Goal: Task Accomplishment & Management: Manage account settings

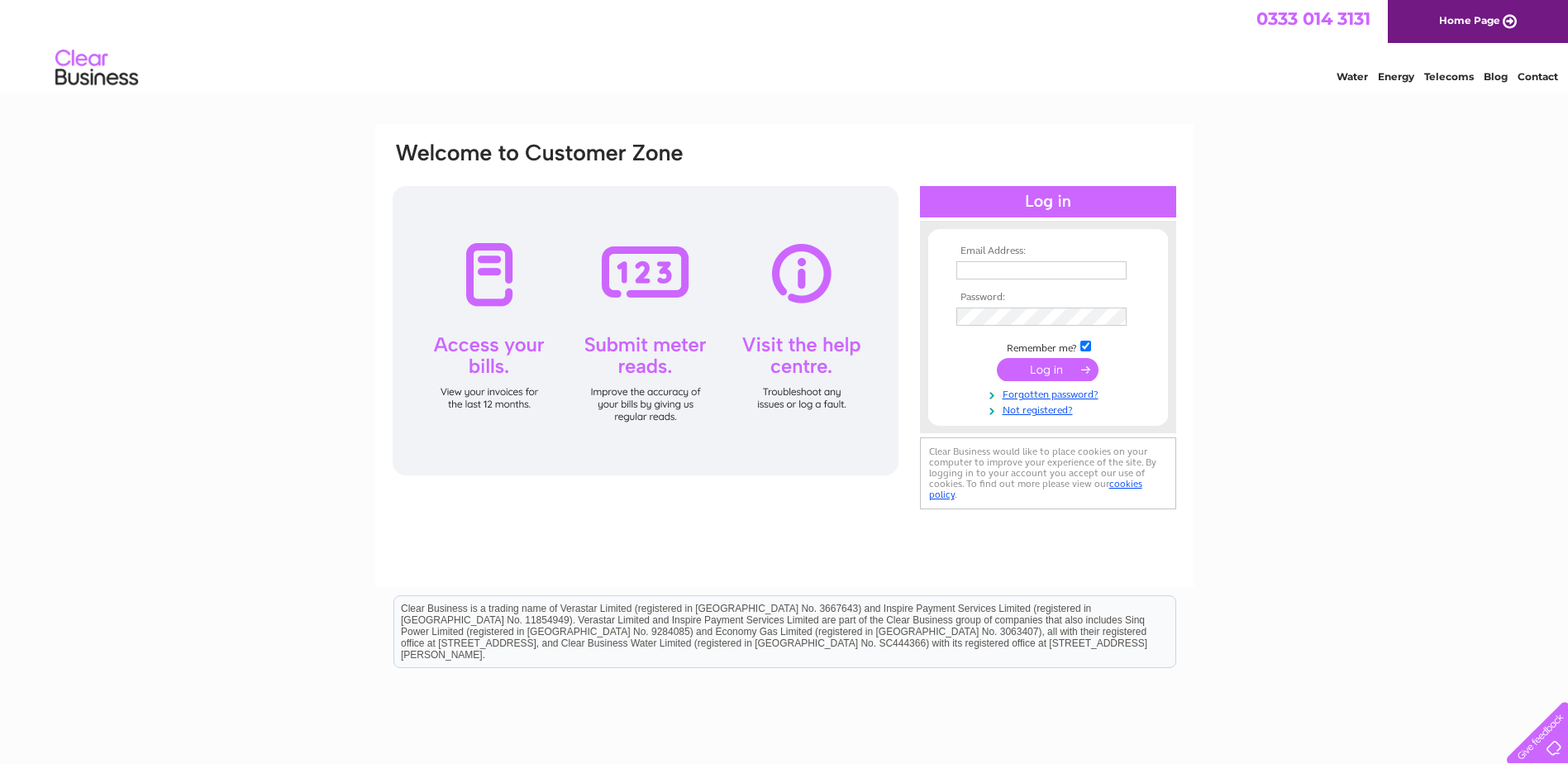
type input "portaldata@sefirst.com"
click at [1034, 358] on input "submit" at bounding box center [1048, 370] width 101 height 24
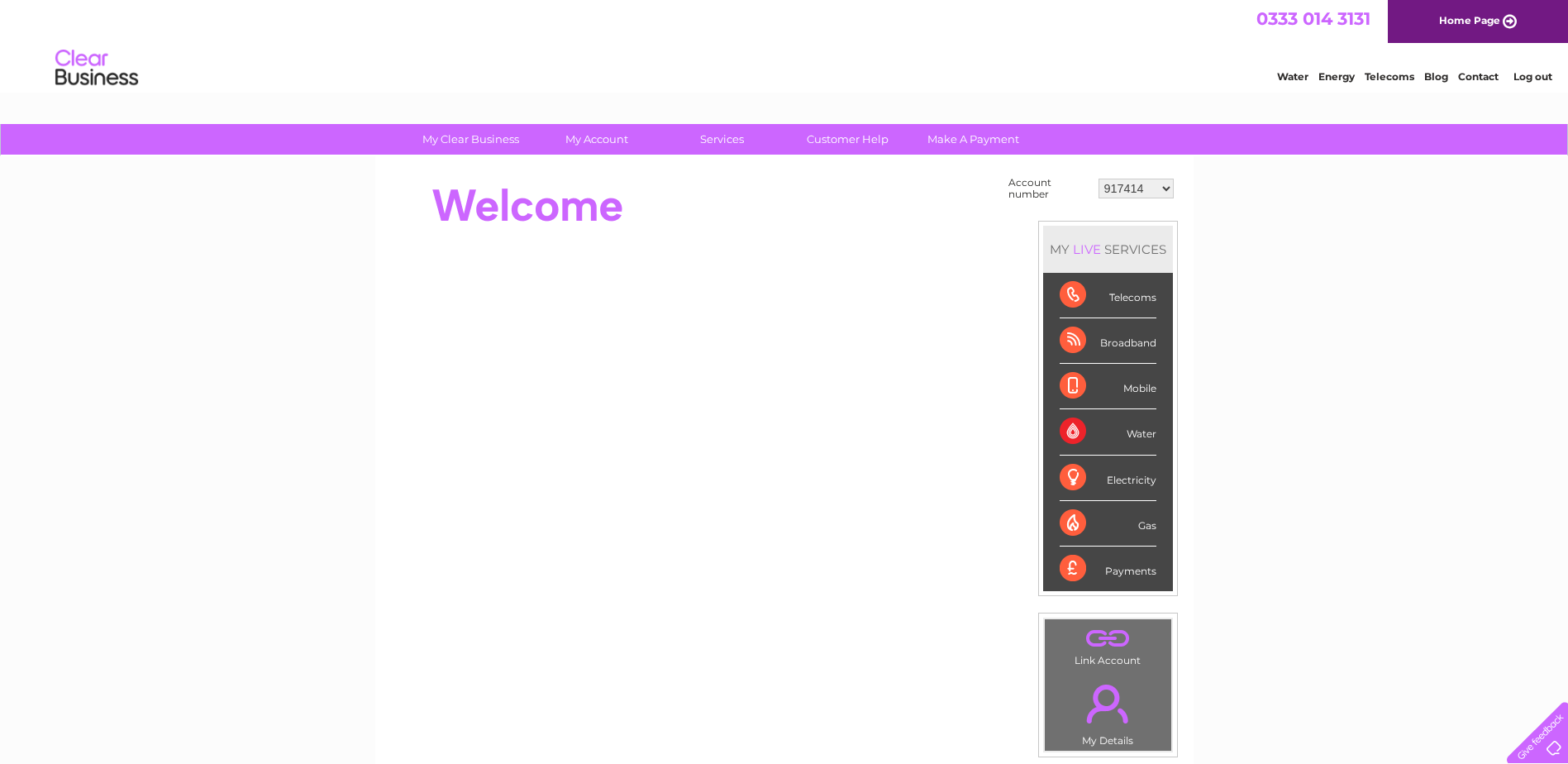
click at [1286, 73] on link "Water" at bounding box center [1293, 77] width 32 height 13
click at [1167, 189] on select "917414 948098 30280494" at bounding box center [1136, 189] width 75 height 20
select select "948098"
click at [1099, 179] on select "917414 948098 30280494" at bounding box center [1136, 189] width 75 height 20
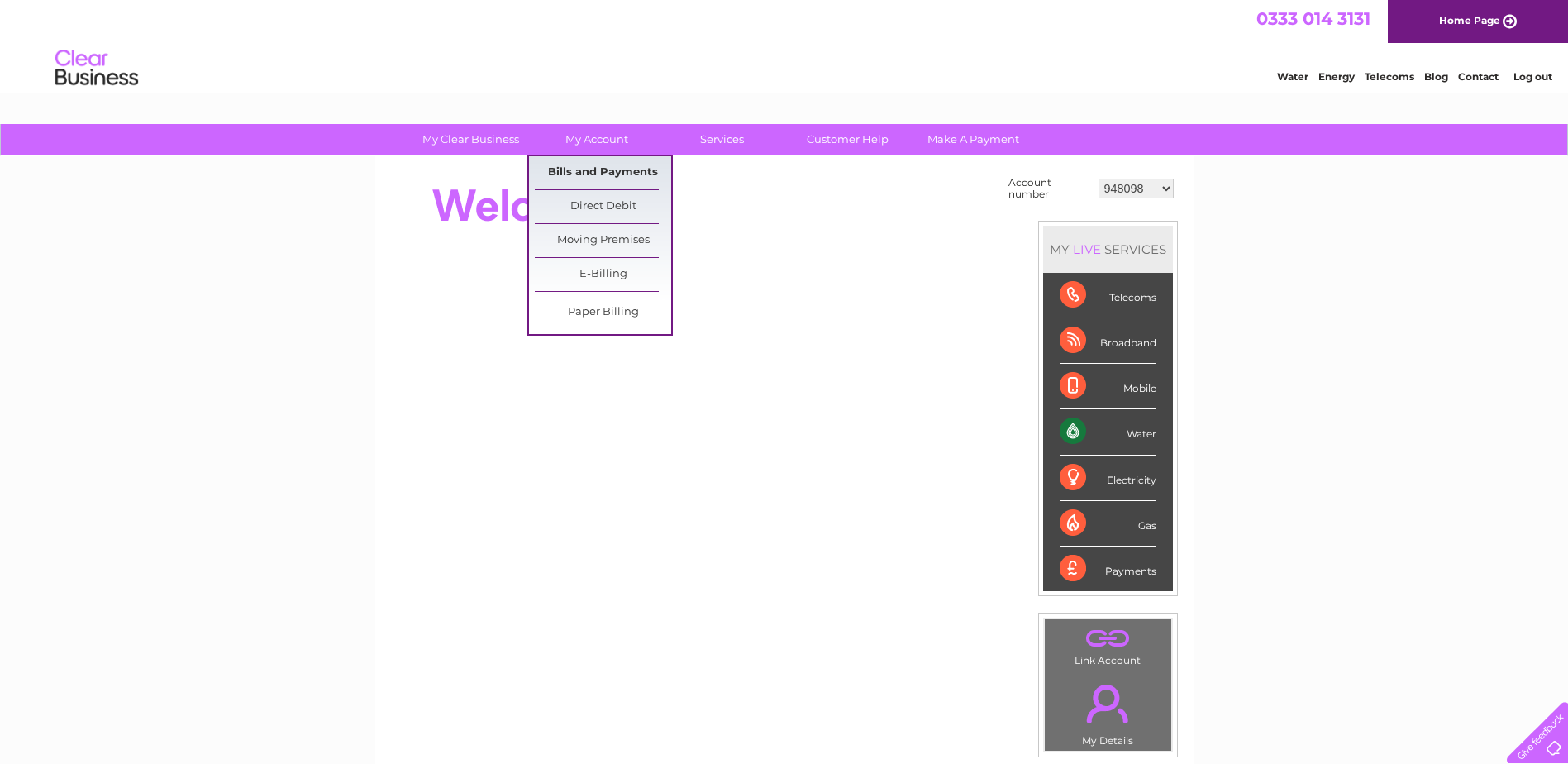
click at [589, 170] on link "Bills and Payments" at bounding box center [602, 172] width 137 height 34
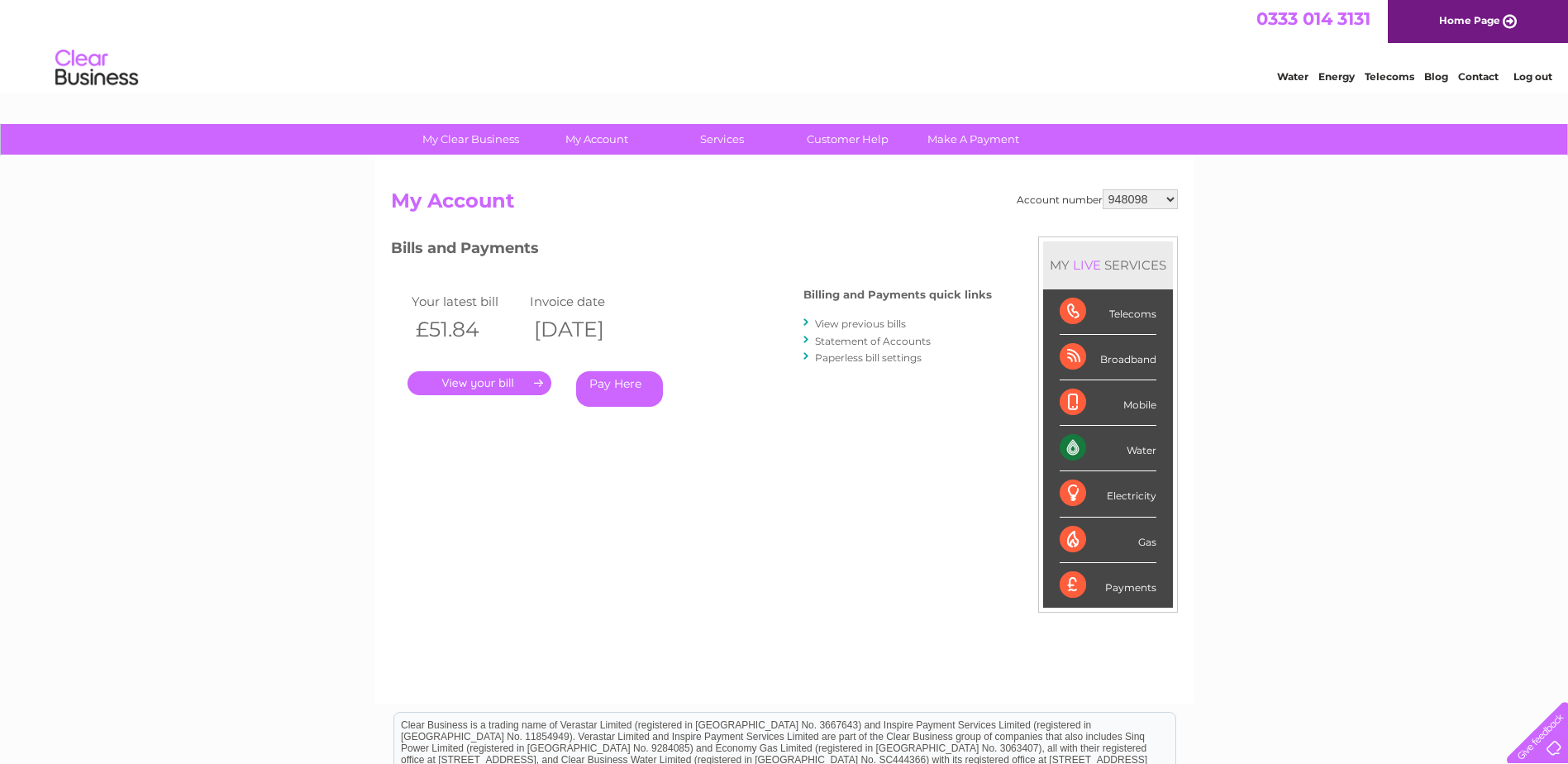
click at [485, 382] on link "." at bounding box center [479, 383] width 144 height 24
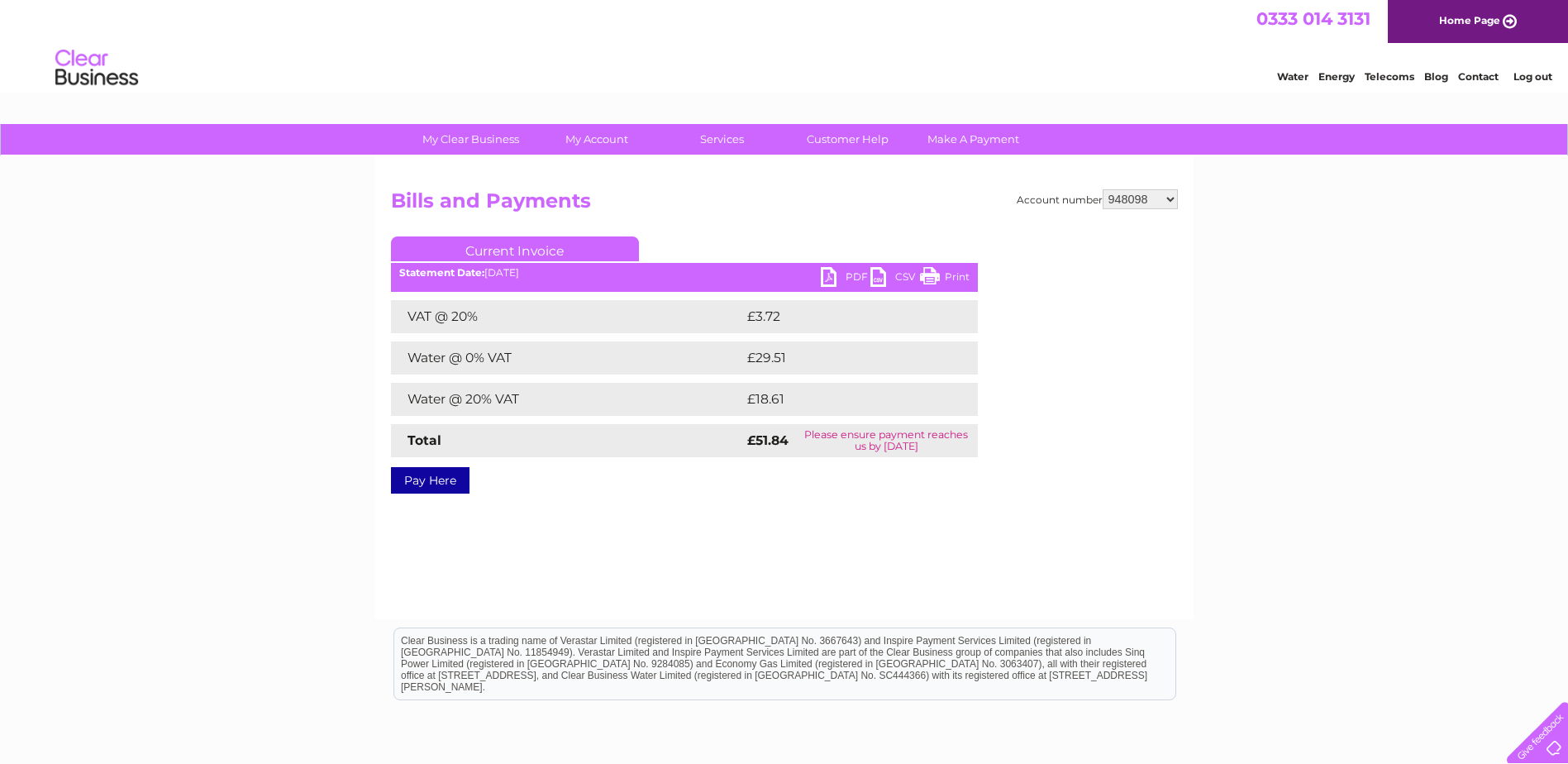
click at [846, 272] on link "PDF" at bounding box center [845, 279] width 50 height 24
click at [1531, 73] on link "Log out" at bounding box center [1533, 77] width 39 height 13
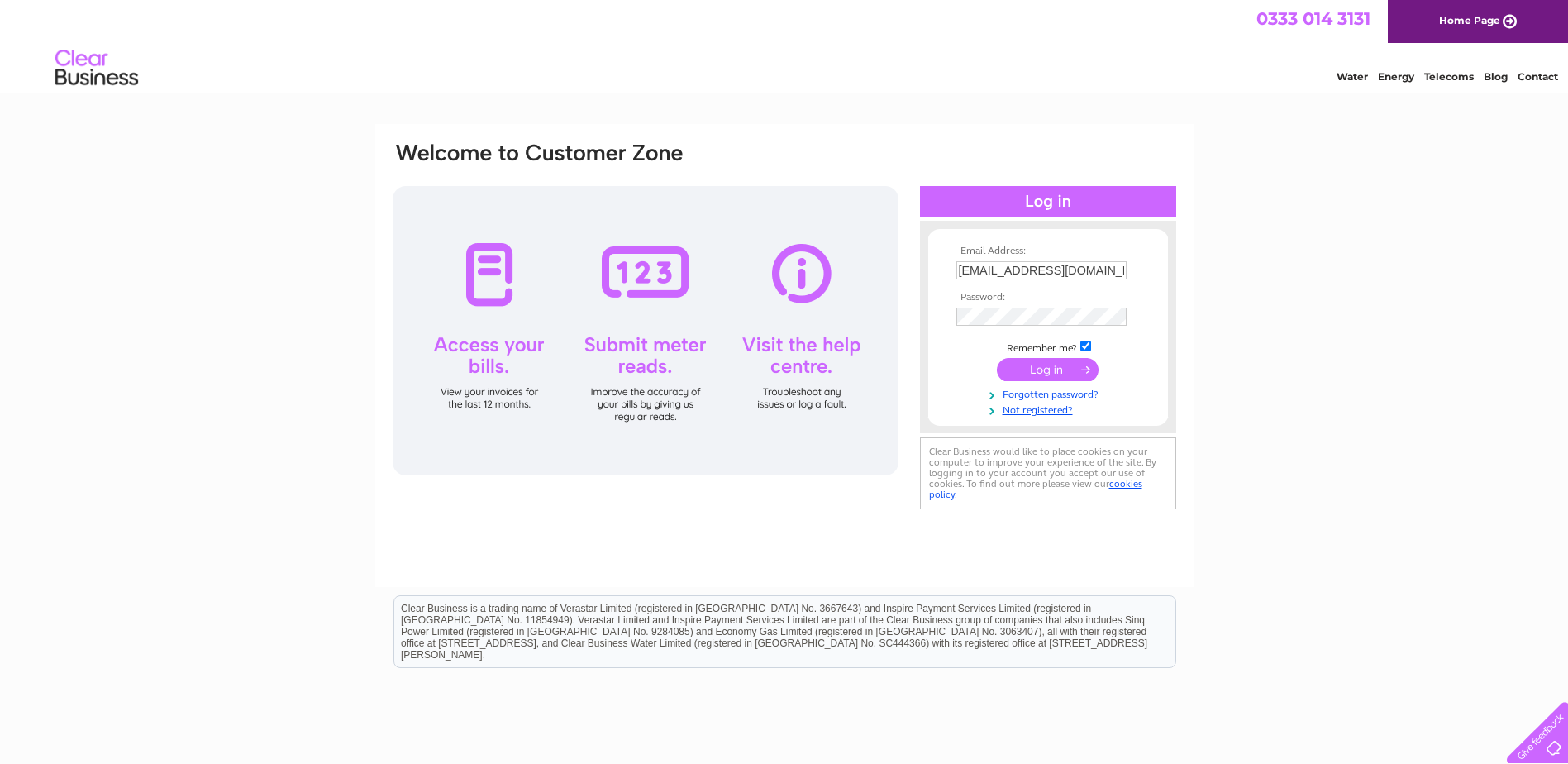
click at [1095, 269] on input "[EMAIL_ADDRESS][DOMAIN_NAME]" at bounding box center [1042, 270] width 170 height 18
drag, startPoint x: 1097, startPoint y: 272, endPoint x: 904, endPoint y: 278, distance: 193.1
click at [904, 278] on div "Email Address: [EMAIL_ADDRESS][DOMAIN_NAME] Password:" at bounding box center [784, 327] width 787 height 374
type input "[EMAIL_ADDRESS][DOMAIN_NAME]"
click at [1048, 198] on div at bounding box center [1048, 201] width 256 height 32
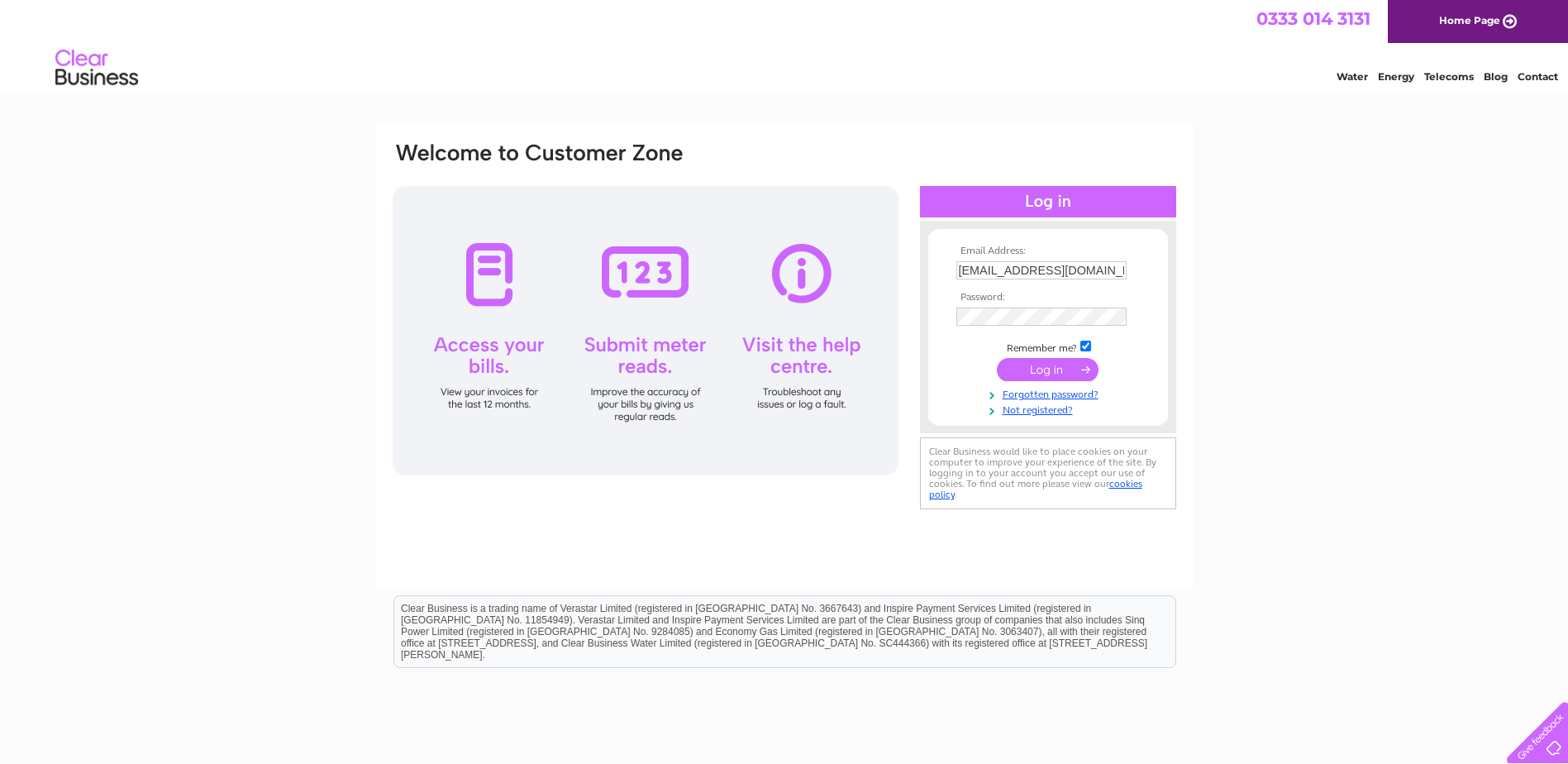
click at [1045, 371] on input "submit" at bounding box center [1048, 370] width 101 height 24
click at [947, 432] on div "Email Address: utilities@vetpartners.co.uk Password:" at bounding box center [1048, 336] width 256 height 230
click at [1044, 371] on input "submit" at bounding box center [1048, 370] width 101 height 24
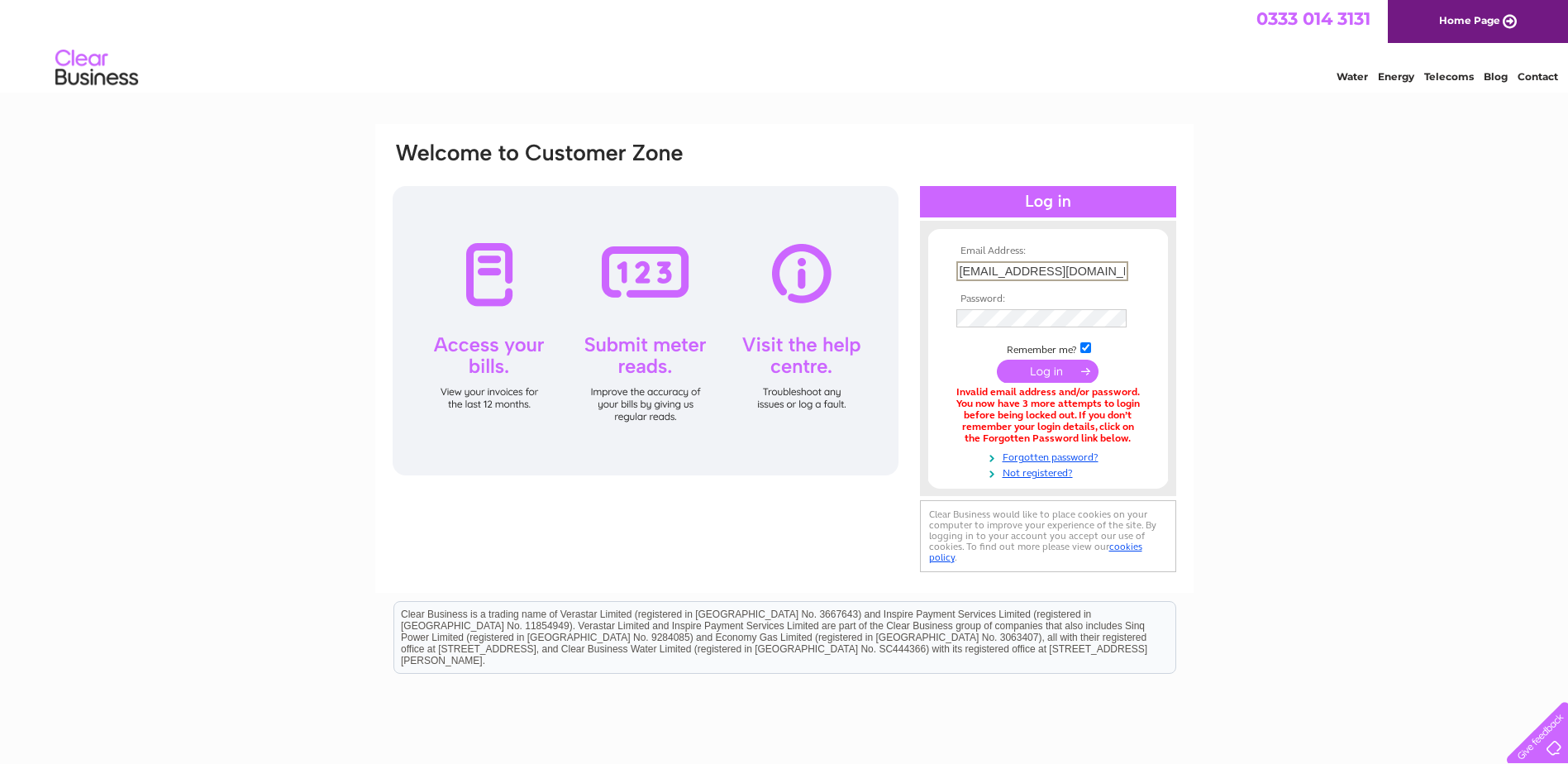
click at [1104, 271] on input "[EMAIL_ADDRESS][DOMAIN_NAME]" at bounding box center [1043, 271] width 172 height 20
click at [1109, 269] on input "[EMAIL_ADDRESS][DOMAIN_NAME]" at bounding box center [1043, 271] width 172 height 20
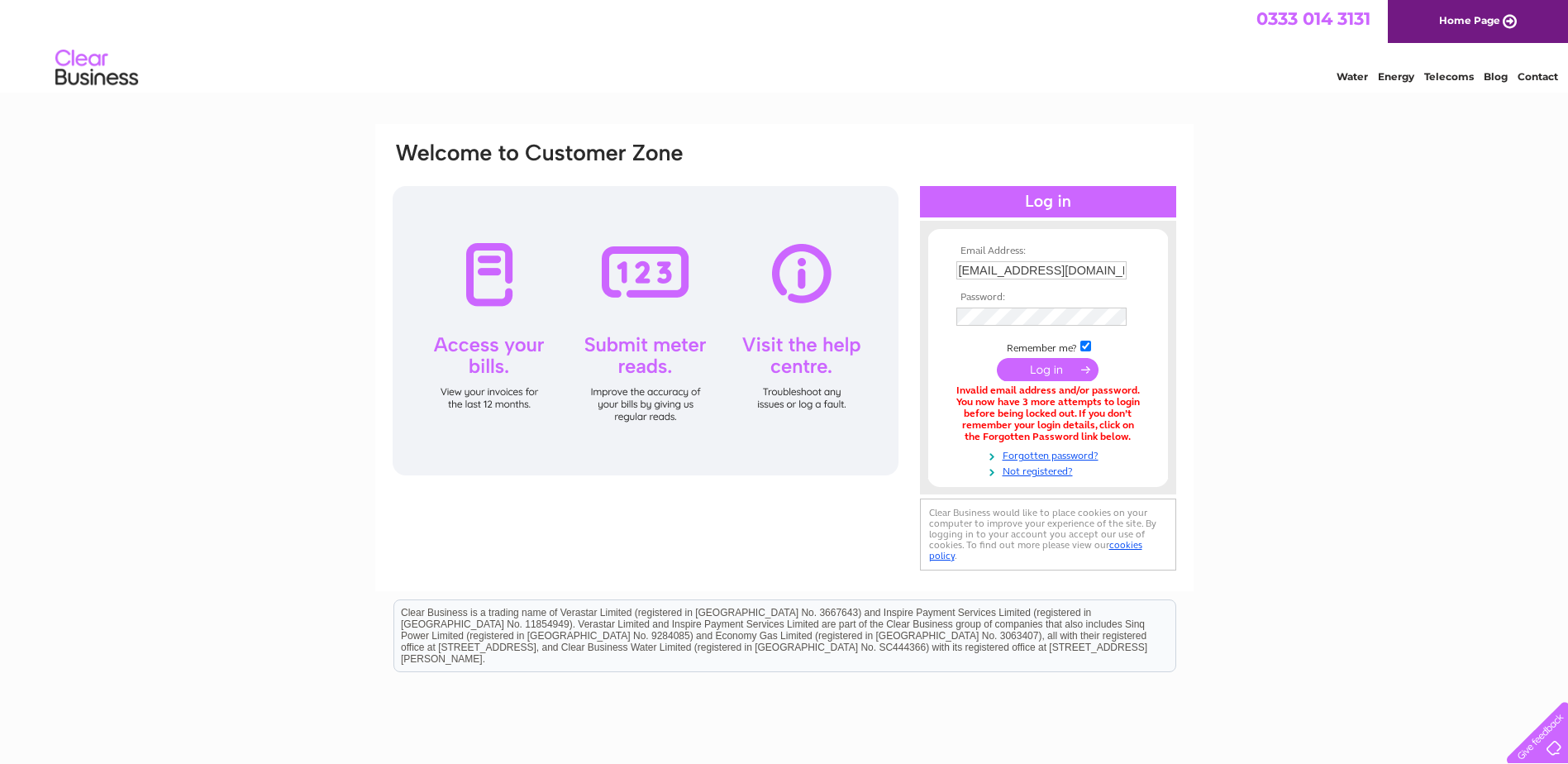
click at [1272, 307] on div "Email Address: [EMAIL_ADDRESS][DOMAIN_NAME] Password:" at bounding box center [784, 499] width 1568 height 750
click at [1044, 366] on input "submit" at bounding box center [1048, 370] width 101 height 24
click at [1116, 271] on input "[EMAIL_ADDRESS][DOMAIN_NAME]" at bounding box center [1043, 271] width 172 height 20
type input "portaldata@sefirst.com"
click at [1041, 366] on input "submit" at bounding box center [1048, 370] width 101 height 24
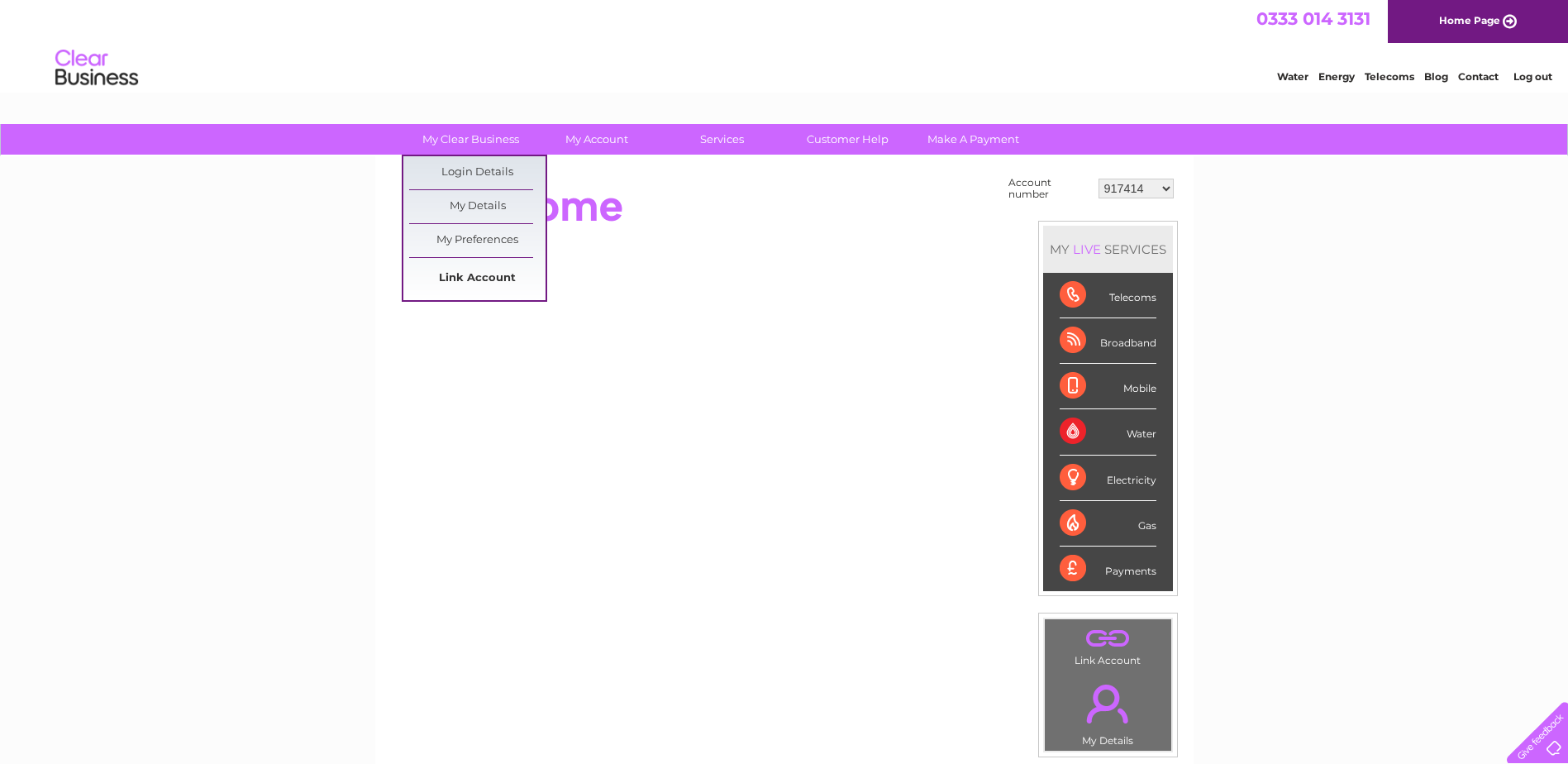
click at [477, 273] on link "Link Account" at bounding box center [477, 278] width 137 height 34
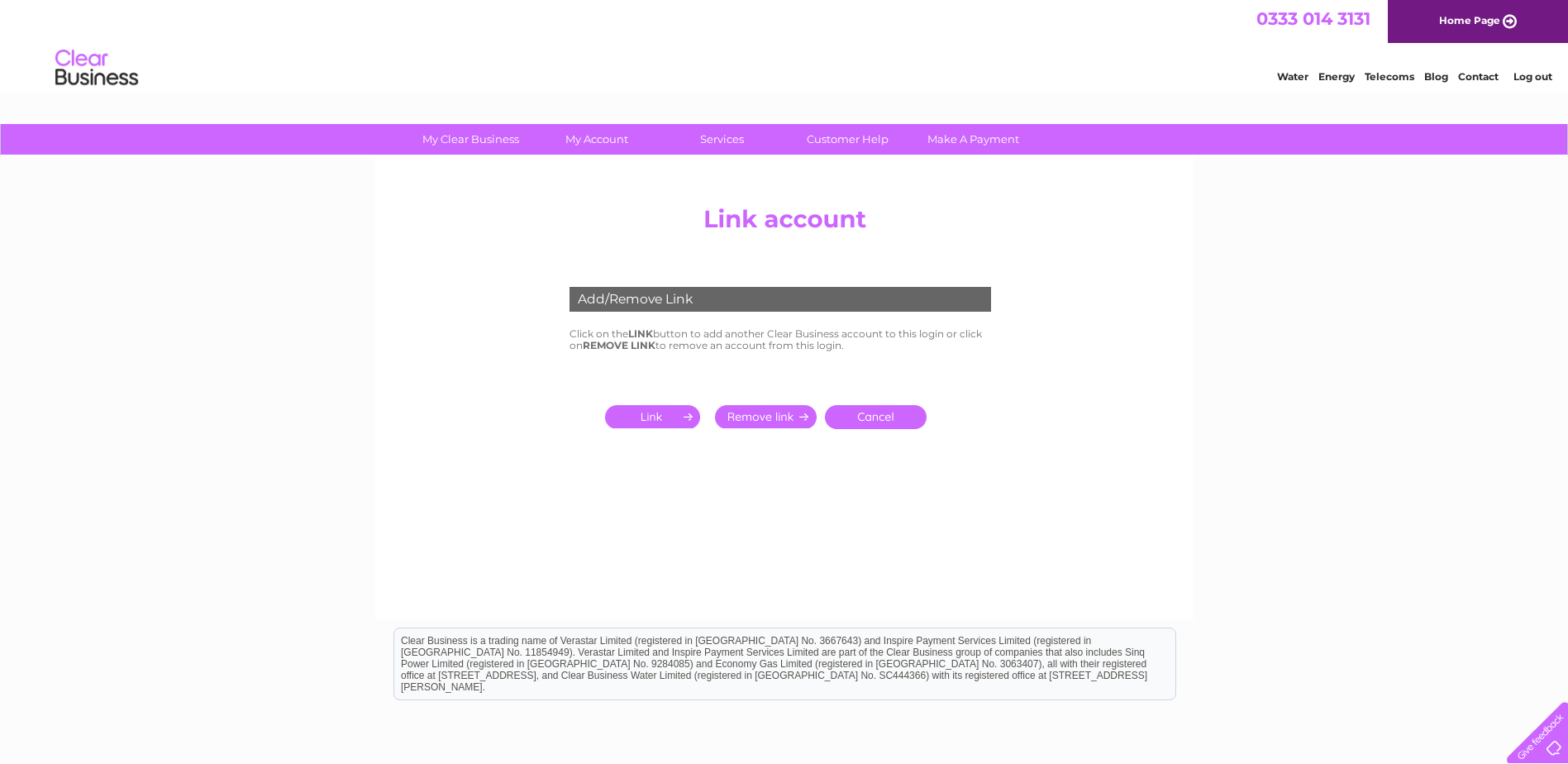
click at [648, 415] on input "submit" at bounding box center [656, 417] width 101 height 24
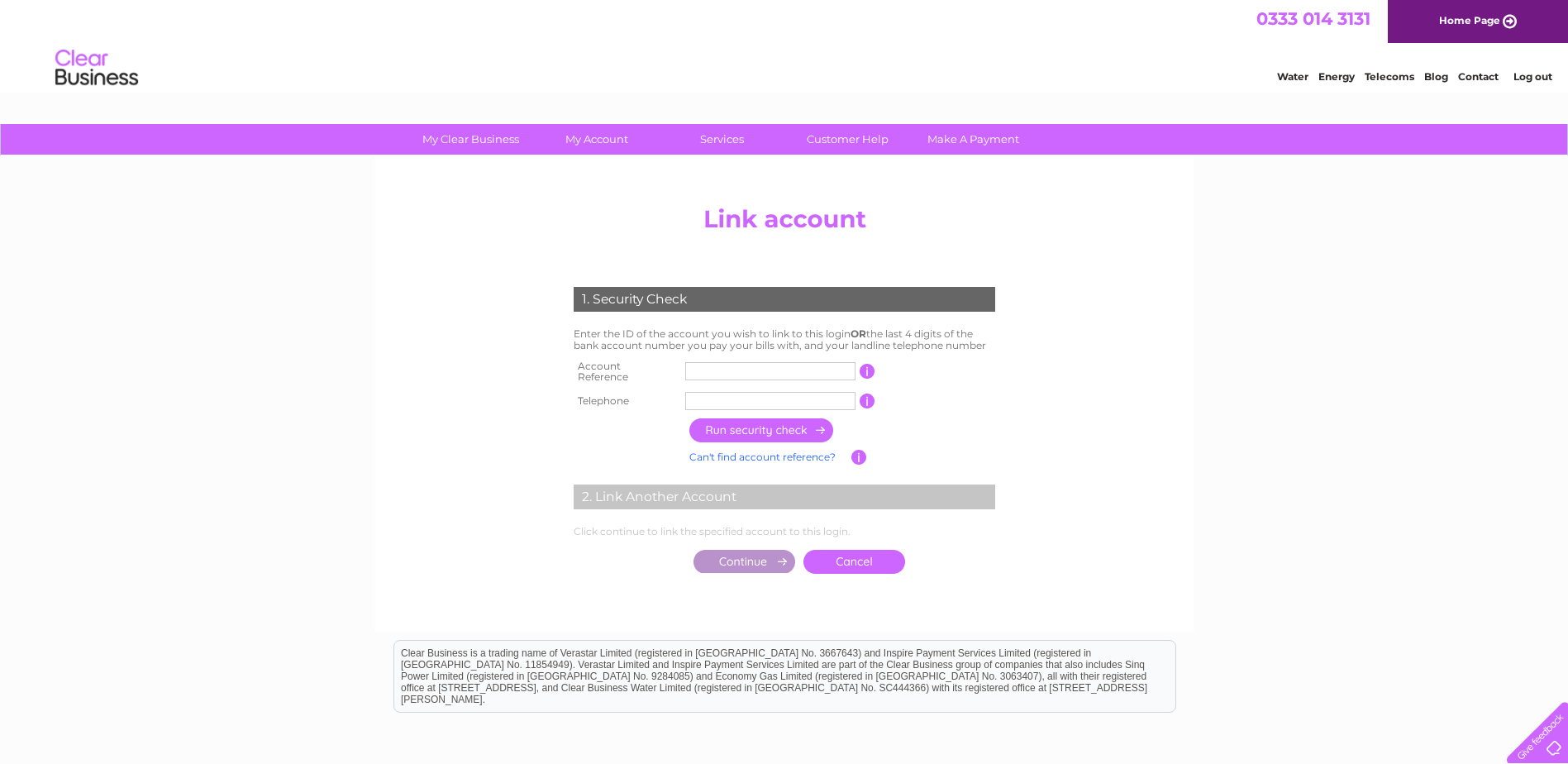
click at [738, 367] on input "text" at bounding box center [771, 372] width 170 height 18
click at [868, 370] on input "button" at bounding box center [867, 372] width 15 height 15
click at [735, 367] on input "text" at bounding box center [771, 372] width 170 height 18
click at [865, 365] on input "button" at bounding box center [867, 372] width 15 height 15
click at [866, 367] on input "button" at bounding box center [867, 372] width 15 height 15
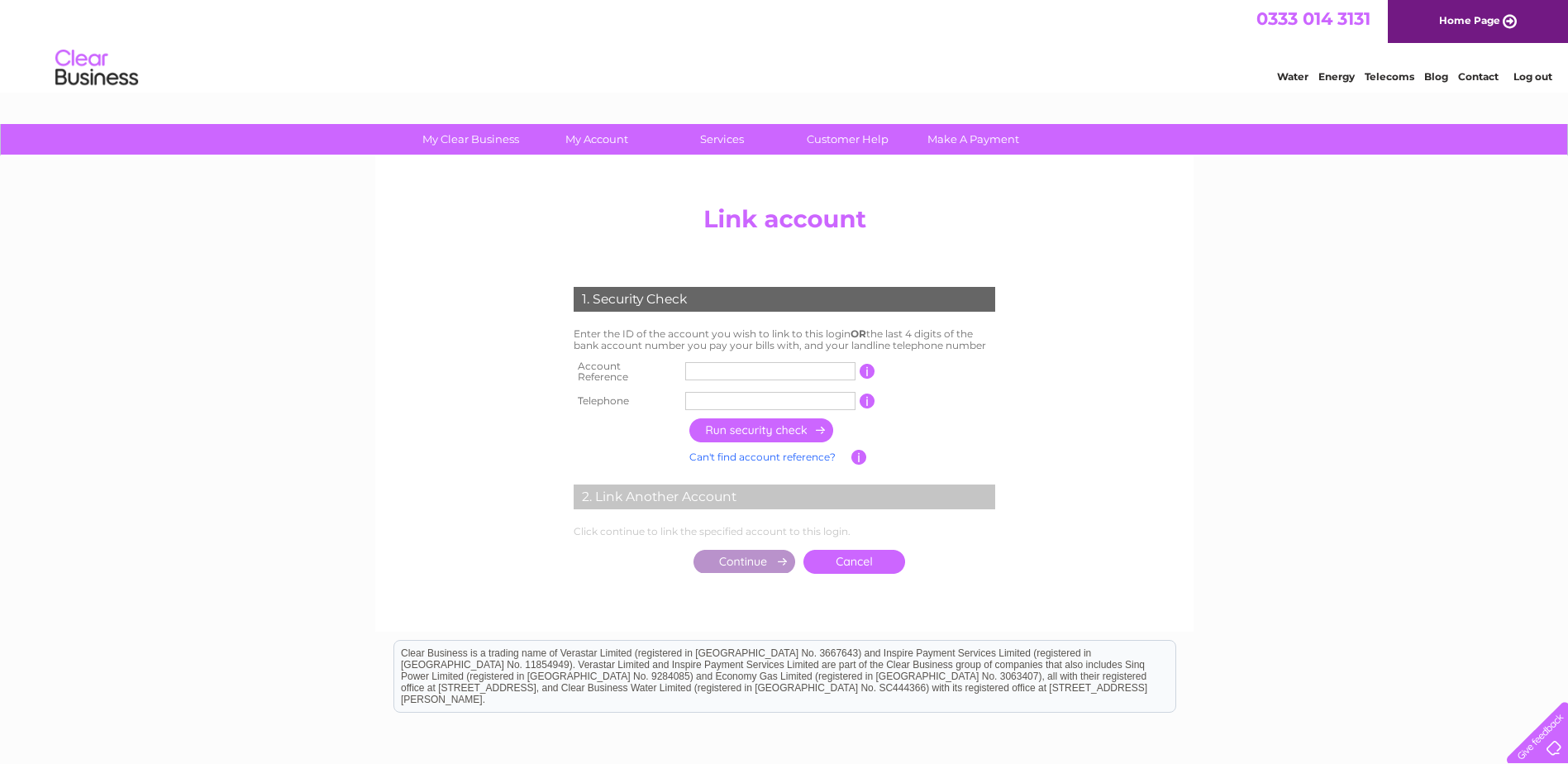
click at [706, 374] on input "text" at bounding box center [771, 372] width 170 height 18
click at [696, 369] on input "text" at bounding box center [771, 372] width 170 height 18
click at [710, 369] on input "text" at bounding box center [771, 372] width 170 height 18
click at [332, 411] on div "My Clear Business Login Details My Details My Preferences Link Account My Accou…" at bounding box center [784, 519] width 1568 height 790
